Goal: Task Accomplishment & Management: Use online tool/utility

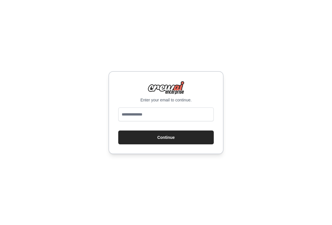
click at [164, 104] on div "Enter your email to continue. Continue" at bounding box center [166, 112] width 115 height 83
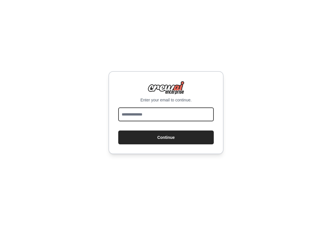
click at [159, 116] on input "email" at bounding box center [166, 114] width 96 height 14
type input "**********"
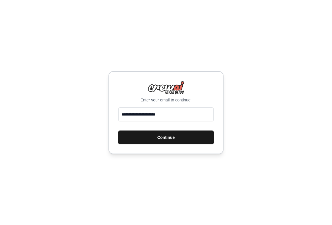
click at [170, 138] on button "Continue" at bounding box center [166, 137] width 96 height 14
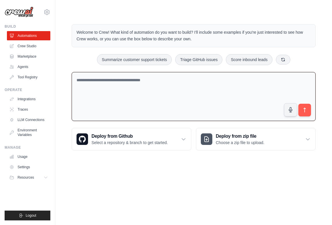
click at [115, 82] on textarea at bounding box center [194, 96] width 244 height 49
paste textarea "**********"
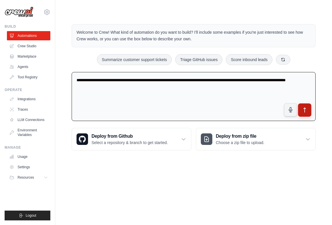
click at [308, 113] on button "submit" at bounding box center [304, 109] width 13 height 13
click at [304, 111] on icon "submit" at bounding box center [305, 110] width 6 height 6
drag, startPoint x: 113, startPoint y: 87, endPoint x: 28, endPoint y: 61, distance: 88.9
click at [28, 65] on div "[PERSON_NAME][EMAIL_ADDRESS][PERSON_NAME][DOMAIN_NAME] Settings Build Automatio…" at bounding box center [166, 82] width 332 height 165
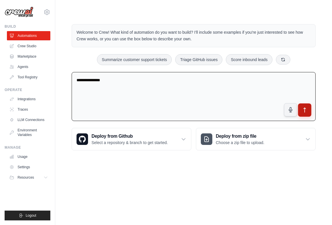
click at [307, 111] on icon "submit" at bounding box center [305, 110] width 6 height 6
drag, startPoint x: 127, startPoint y: 81, endPoint x: 42, endPoint y: 69, distance: 86.1
click at [42, 69] on div "[PERSON_NAME][EMAIL_ADDRESS][PERSON_NAME][DOMAIN_NAME] Settings Build Automatio…" at bounding box center [166, 82] width 332 height 165
type textarea "*"
click at [285, 59] on icon at bounding box center [283, 59] width 5 height 5
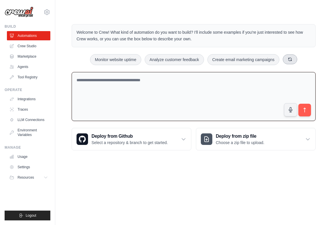
click at [285, 59] on button at bounding box center [290, 59] width 14 height 10
click at [262, 60] on button "Generate weekly reports" at bounding box center [253, 59] width 54 height 11
type textarea "**********"
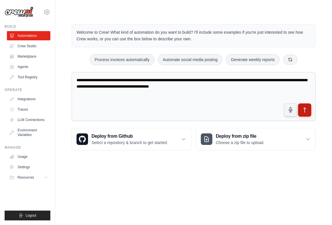
click at [303, 108] on icon "submit" at bounding box center [305, 110] width 6 height 6
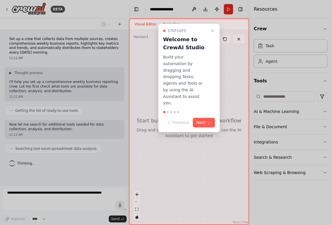
scroll to position [2, 0]
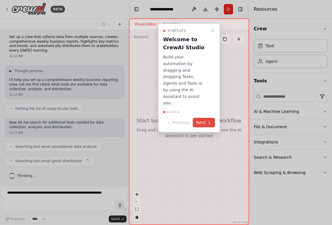
click at [207, 120] on icon at bounding box center [209, 122] width 5 height 5
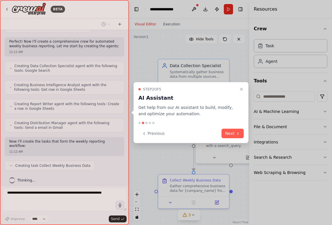
scroll to position [164, 0]
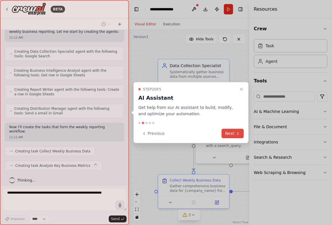
click at [236, 133] on icon at bounding box center [238, 133] width 5 height 5
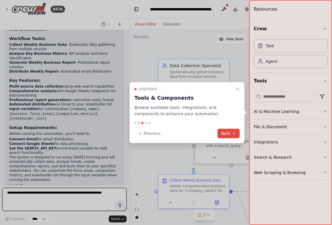
scroll to position [537, 0]
